Goal: Information Seeking & Learning: Learn about a topic

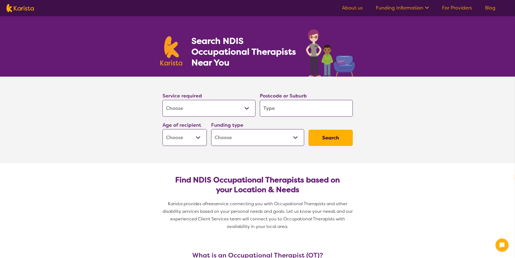
select select "[MEDICAL_DATA]"
select select "en"
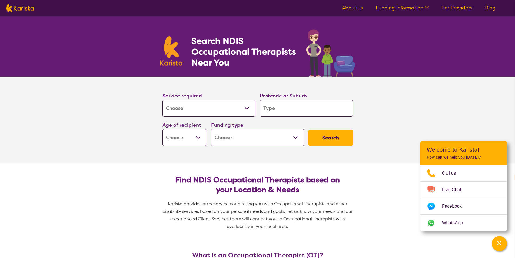
click at [297, 111] on input "search" at bounding box center [306, 108] width 93 height 17
type input "3"
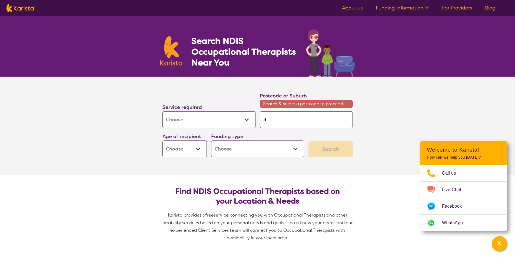
type input "37"
type input "375"
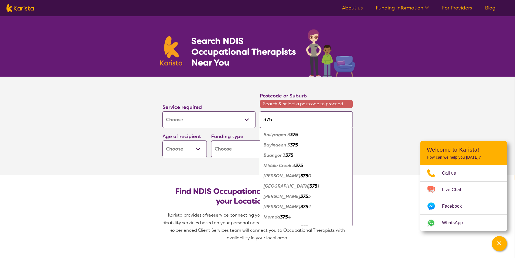
type input "3752"
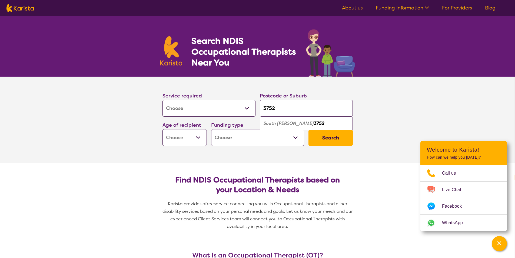
type input "3752"
click at [197, 136] on select "Early Childhood - 0 to 9 Child - 10 to 11 Adolescent - 12 to 17 Adult - 18 to 6…" at bounding box center [184, 137] width 44 height 17
select select "AG"
click at [162, 129] on select "Early Childhood - 0 to 9 Child - 10 to 11 Adolescent - 12 to 17 Adult - 18 to 6…" at bounding box center [184, 137] width 44 height 17
select select "AG"
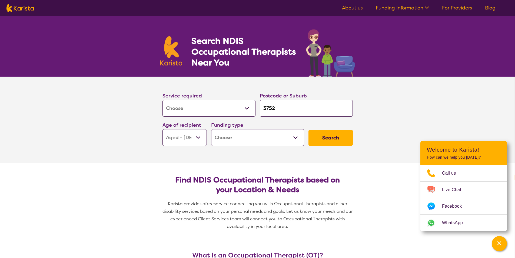
click at [294, 134] on select "Home Care Package (HCP) National Disability Insurance Scheme (NDIS) I don't know" at bounding box center [257, 137] width 93 height 17
select select "NDIS"
click at [211, 129] on select "Home Care Package (HCP) National Disability Insurance Scheme (NDIS) I don't know" at bounding box center [257, 137] width 93 height 17
select select "NDIS"
click at [319, 138] on button "Search" at bounding box center [330, 137] width 44 height 16
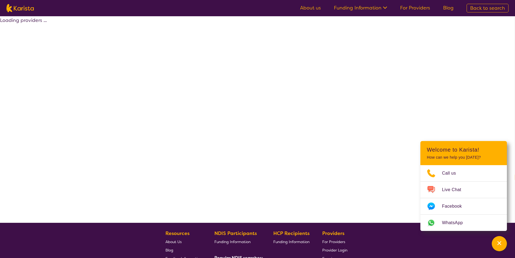
select select "by_score"
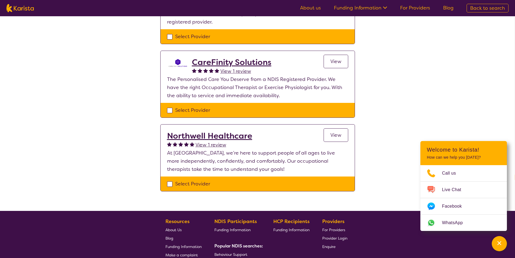
scroll to position [162, 0]
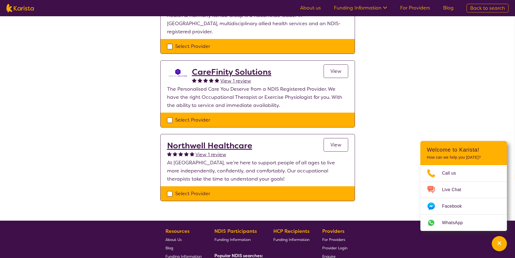
click at [333, 141] on span "View" at bounding box center [335, 144] width 11 height 6
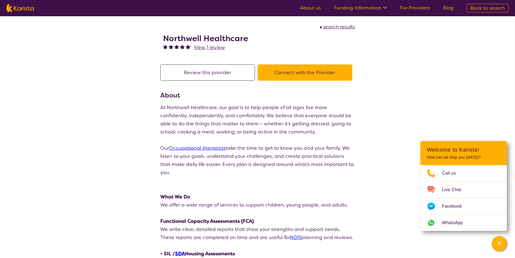
click at [219, 48] on span "View 1 review" at bounding box center [209, 47] width 31 height 6
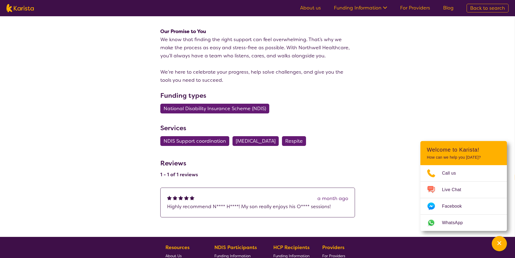
scroll to position [622, 0]
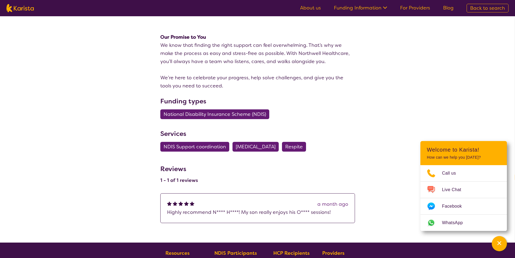
click at [231, 109] on span "National Disability Insurance Scheme (NDIS)" at bounding box center [214, 114] width 102 height 10
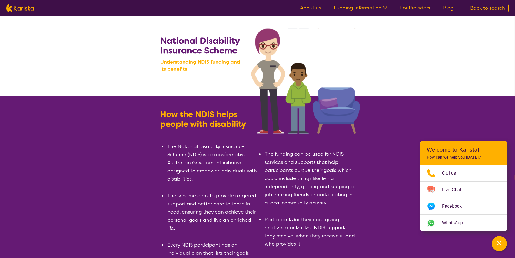
click at [314, 9] on link "About us" at bounding box center [310, 8] width 21 height 6
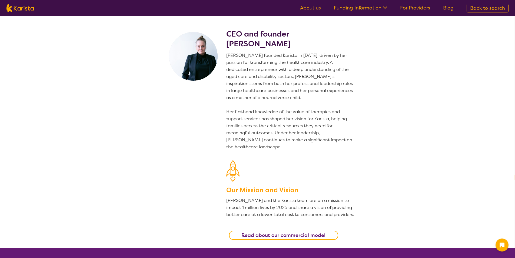
select select "en"
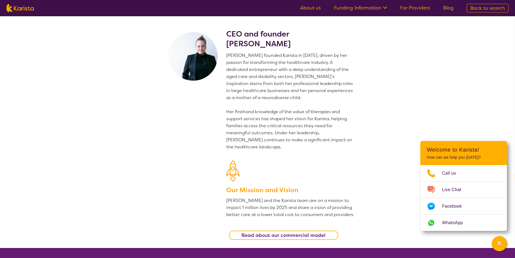
scroll to position [27, 0]
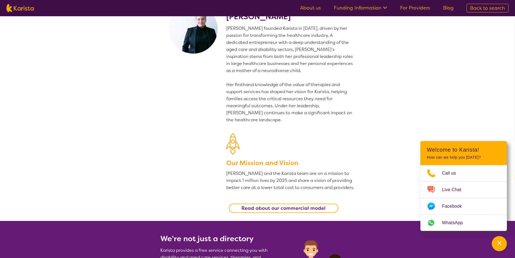
click at [280, 108] on p "[PERSON_NAME] founded Karista in [DATE], driven by her passion for transforming…" at bounding box center [290, 74] width 129 height 98
click at [277, 113] on p "[PERSON_NAME] founded Karista in [DATE], driven by her passion for transforming…" at bounding box center [290, 74] width 129 height 98
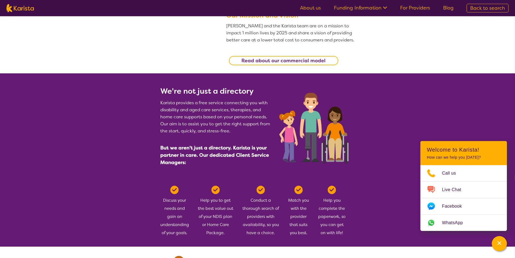
scroll to position [162, 0]
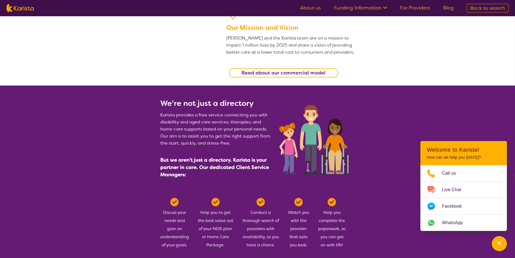
click at [292, 72] on b "Read about our commercial model" at bounding box center [283, 72] width 84 height 6
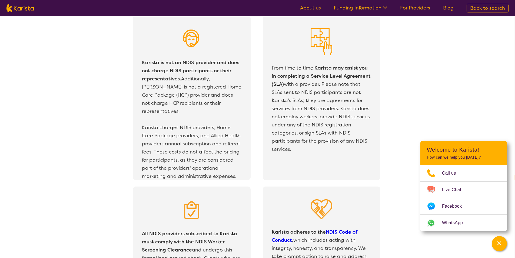
scroll to position [953, 0]
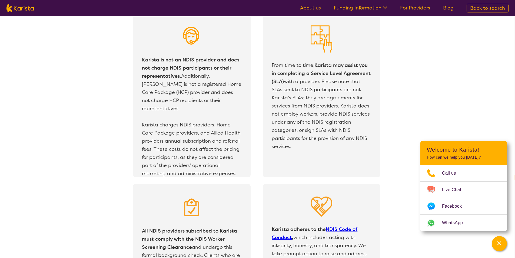
click at [193, 69] on b "Karista is not an NDIS provider and does not charge NDIS participants or their …" at bounding box center [190, 67] width 97 height 23
click at [194, 80] on p "Karista is not an NDIS provider and does not charge NDIS participants or their …" at bounding box center [191, 84] width 99 height 57
click at [194, 89] on p "Karista is not an NDIS provider and does not charge NDIS participants or their …" at bounding box center [191, 84] width 99 height 57
click at [194, 104] on p "Karista is not an NDIS provider and does not charge NDIS participants or their …" at bounding box center [191, 84] width 99 height 57
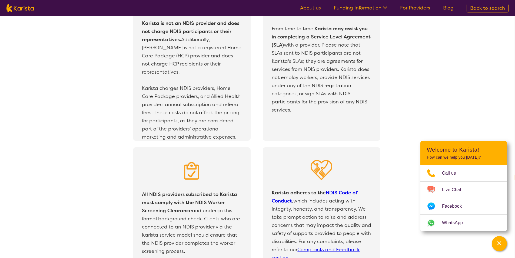
scroll to position [980, 0]
